Goal: Information Seeking & Learning: Learn about a topic

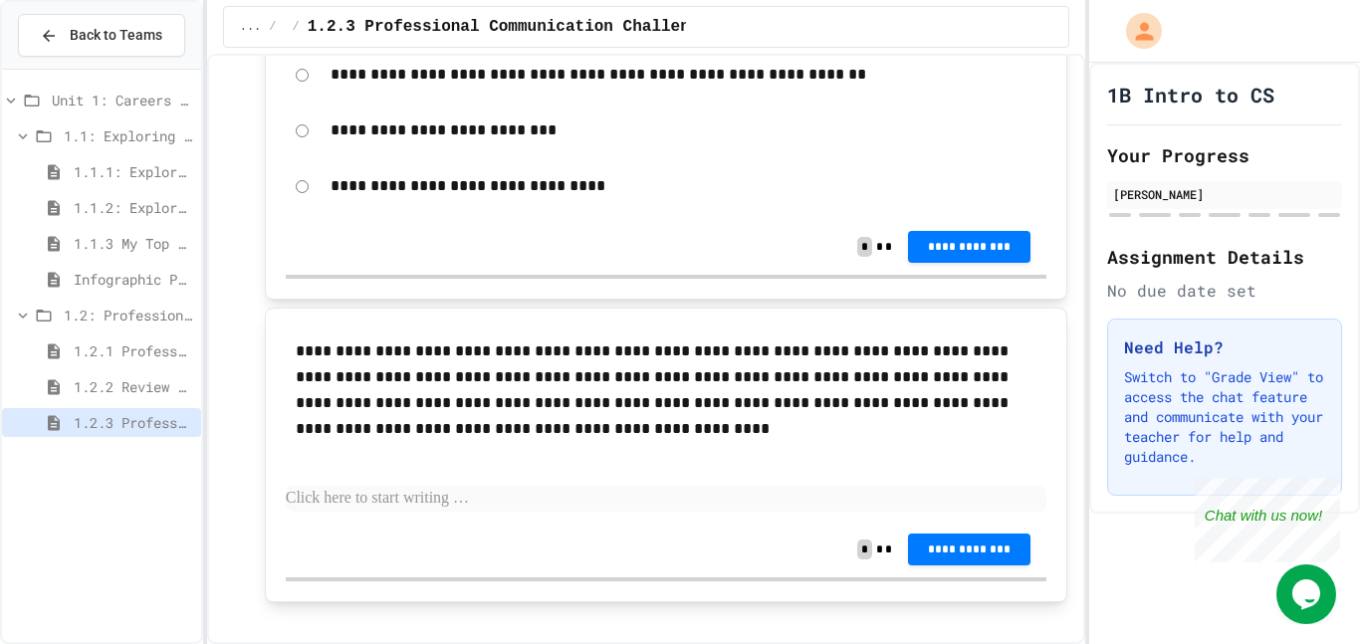
scroll to position [604, 0]
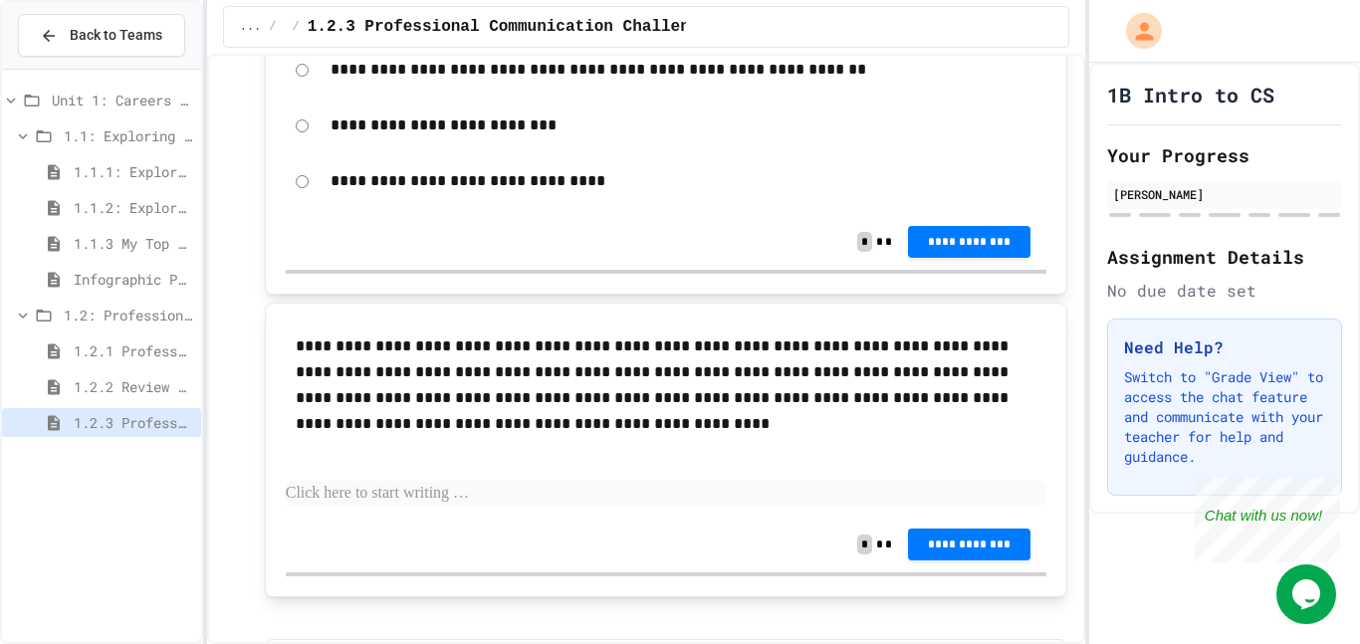
click at [154, 238] on span "1.1.3 My Top 3 CS Careers!" at bounding box center [133, 243] width 119 height 21
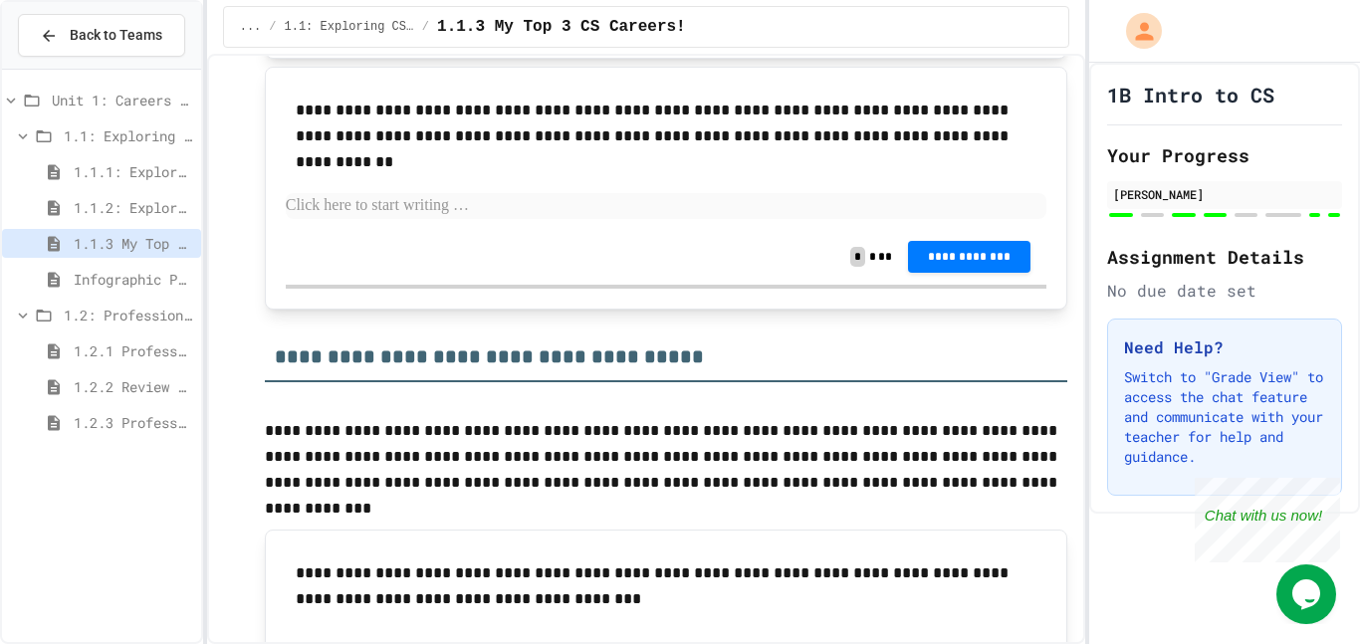
scroll to position [1043, 0]
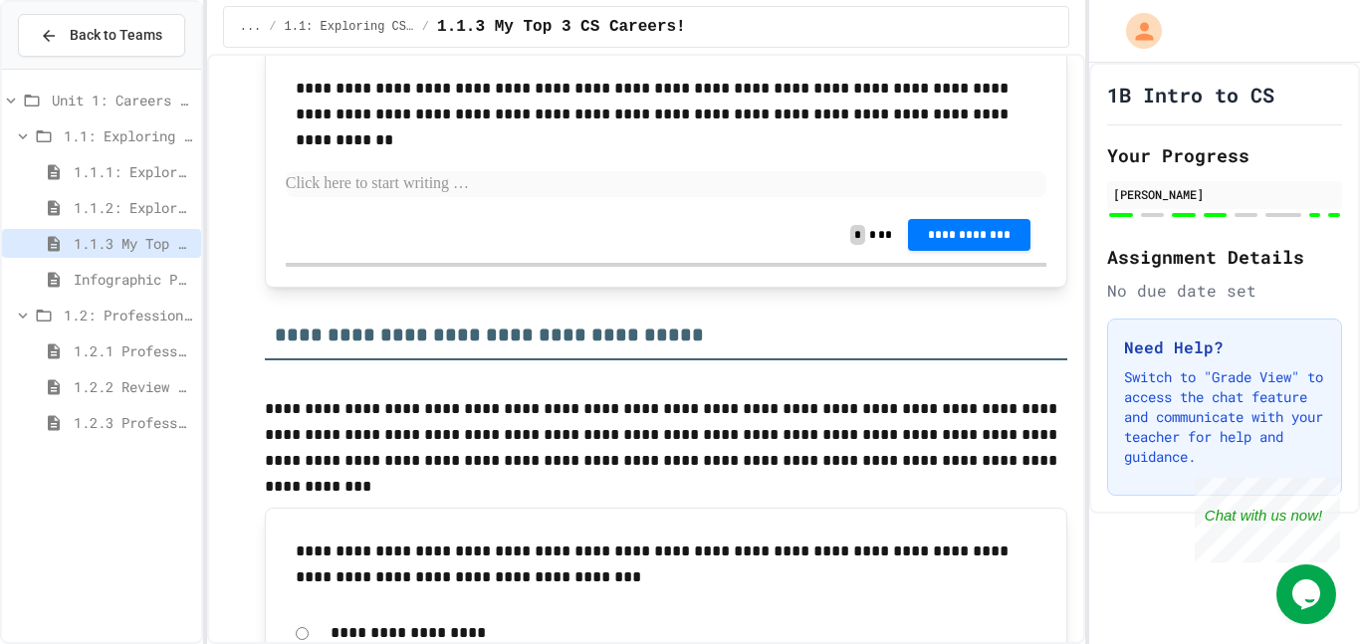
click at [98, 328] on div "1.2: Professional Communication" at bounding box center [101, 315] width 199 height 29
click at [100, 332] on div "1.2: Professional Communication" at bounding box center [101, 319] width 199 height 36
click at [105, 323] on span "1.2: Professional Communication" at bounding box center [128, 315] width 129 height 21
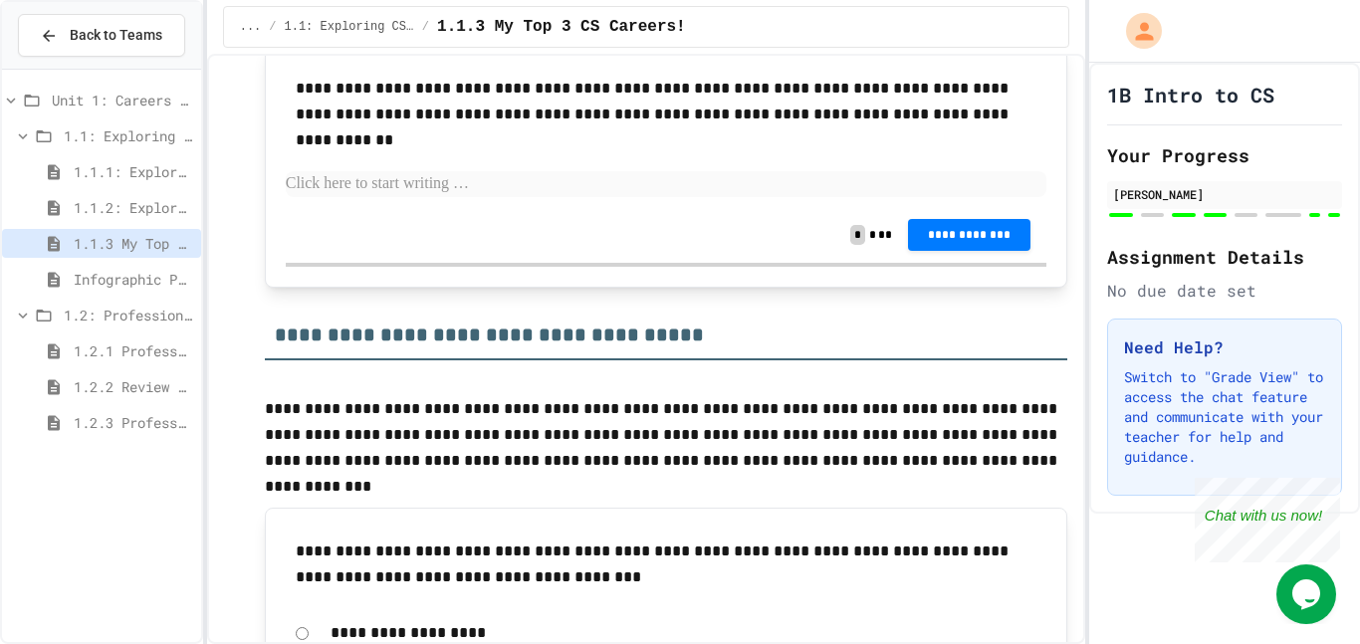
click at [104, 286] on span "Infographic Project: Your favorite CS" at bounding box center [133, 279] width 119 height 21
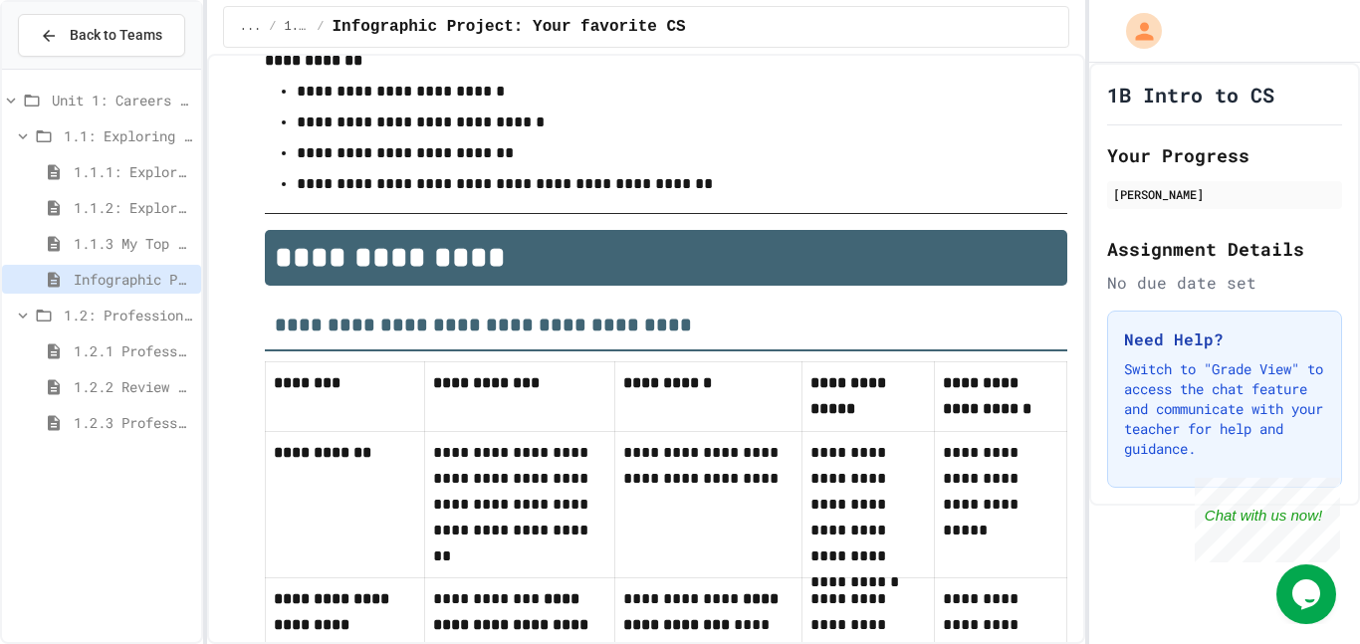
scroll to position [457, 0]
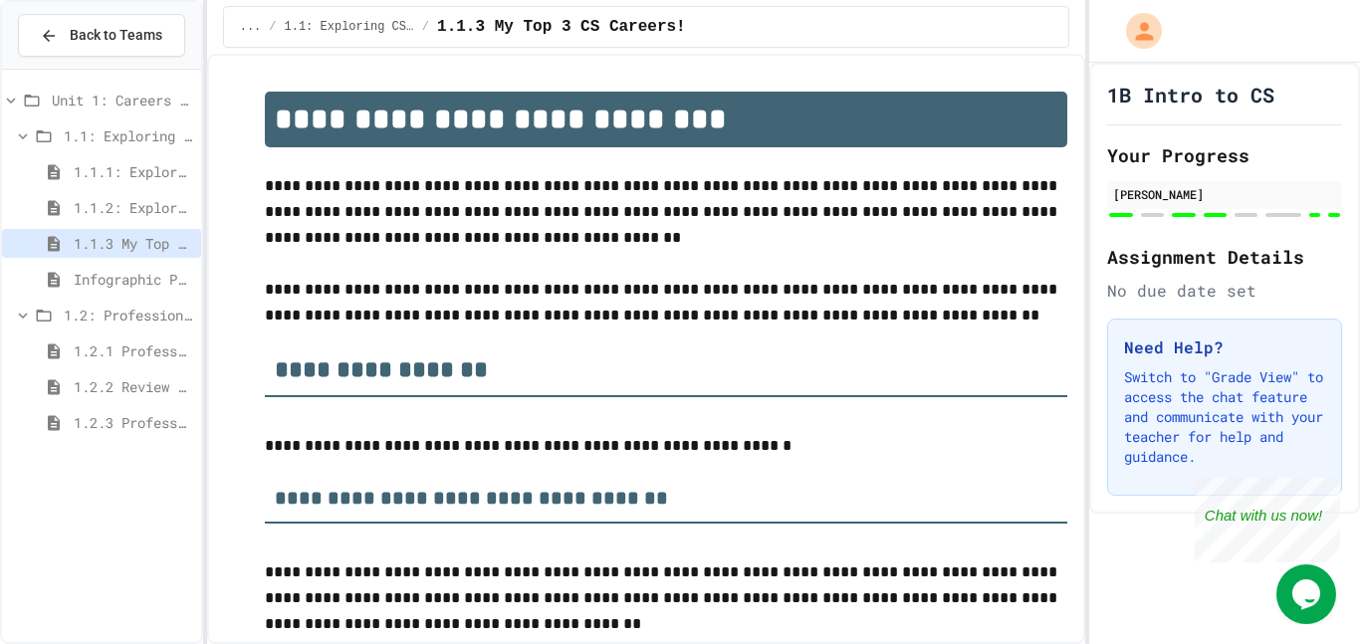
click at [124, 346] on span "1.2.1 Professional Communication" at bounding box center [133, 351] width 119 height 21
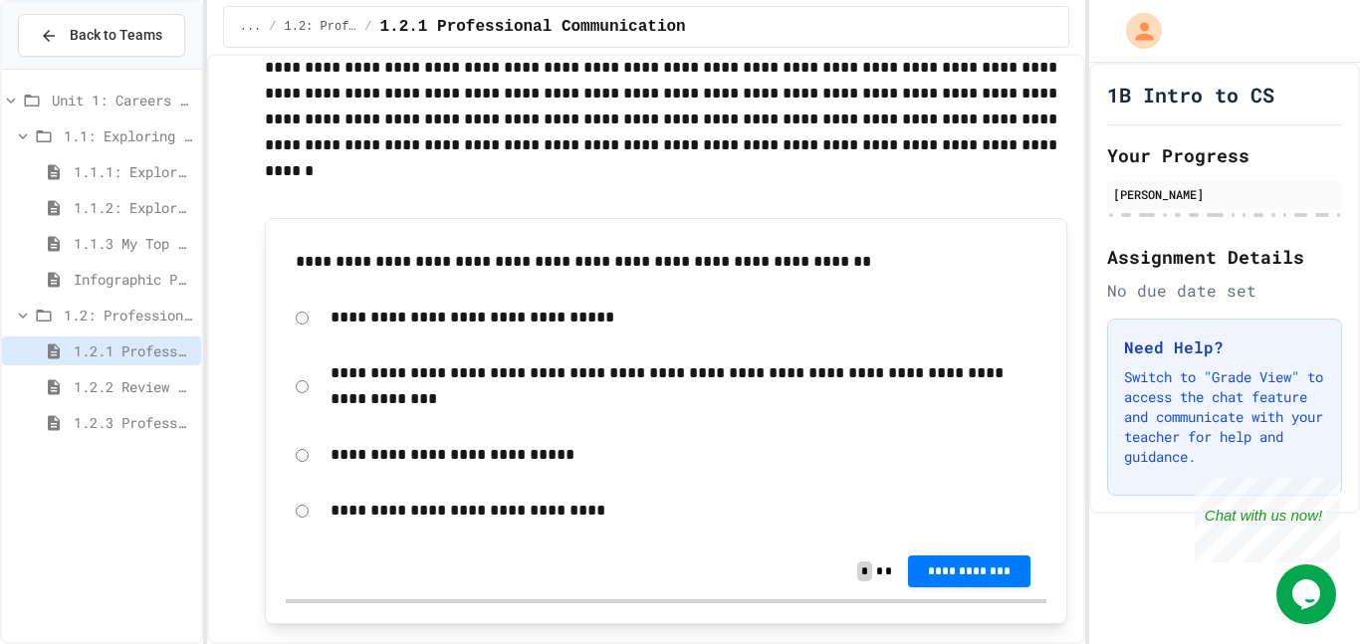
scroll to position [378, 0]
